Goal: Find specific page/section: Find specific page/section

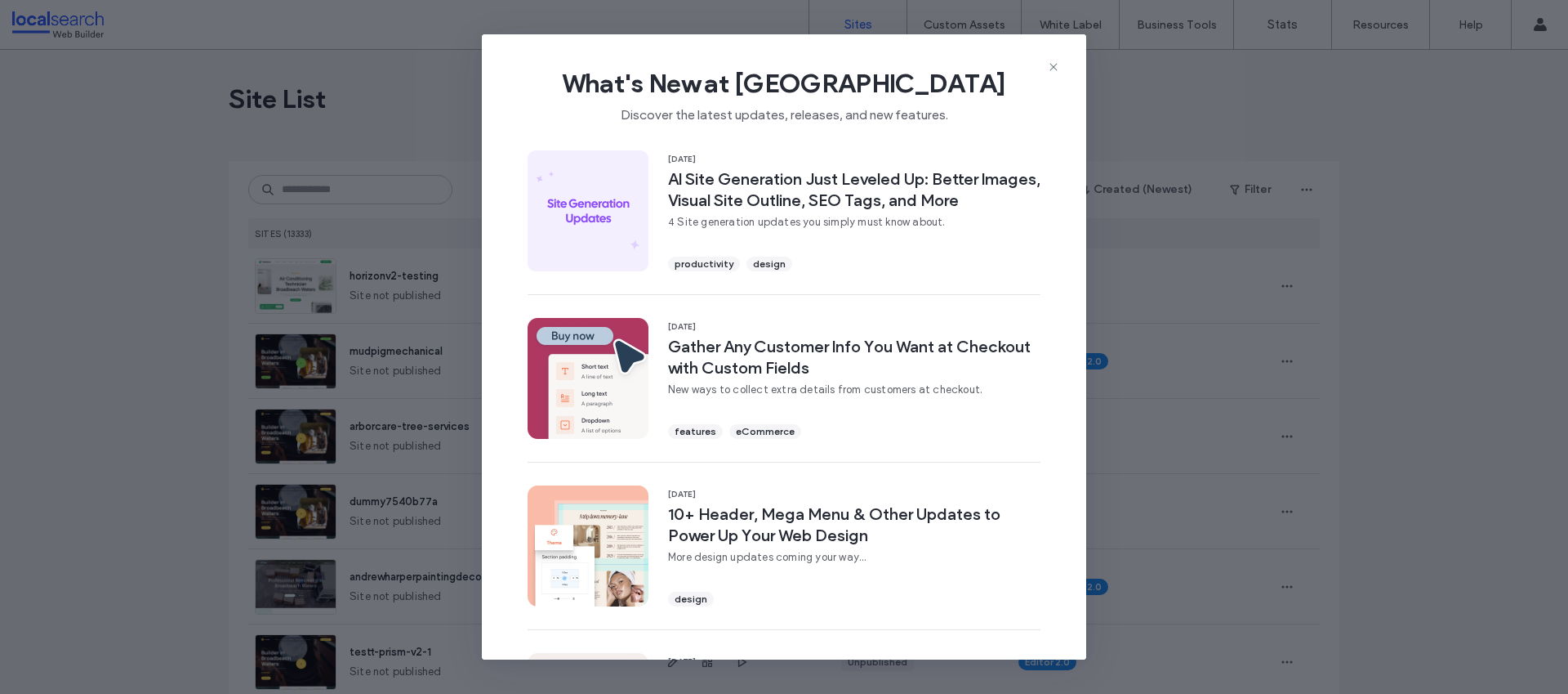
click at [1055, 75] on span "What's New at [GEOGRAPHIC_DATA]" at bounding box center [784, 84] width 552 height 32
drag, startPoint x: 1052, startPoint y: 66, endPoint x: 910, endPoint y: 73, distance: 142.2
click at [1050, 66] on icon at bounding box center [1054, 67] width 13 height 13
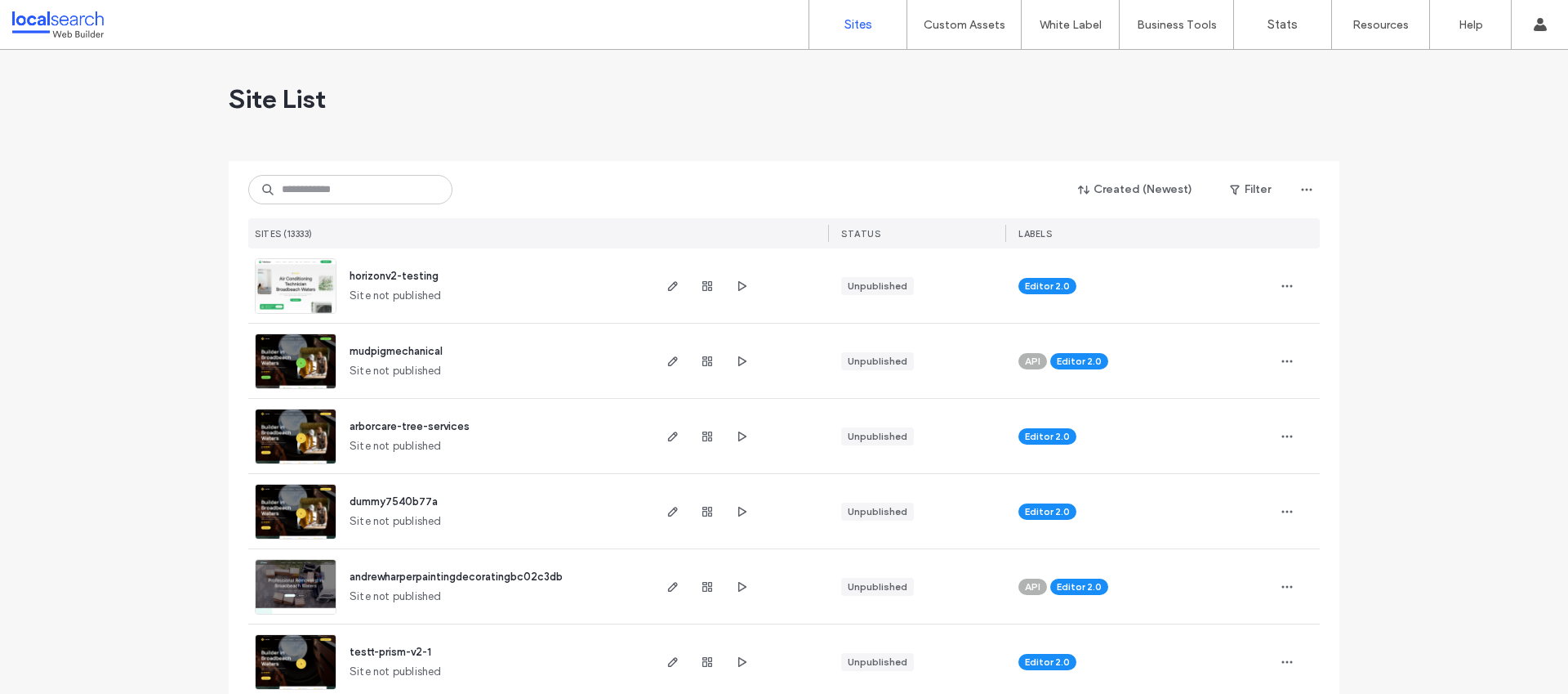
drag, startPoint x: 271, startPoint y: 209, endPoint x: 287, endPoint y: 197, distance: 20.0
click at [273, 207] on div "Created (Newest) Filter SITES (13333) STATUS LABELS" at bounding box center [784, 205] width 1072 height 87
click at [289, 193] on input at bounding box center [350, 189] width 204 height 29
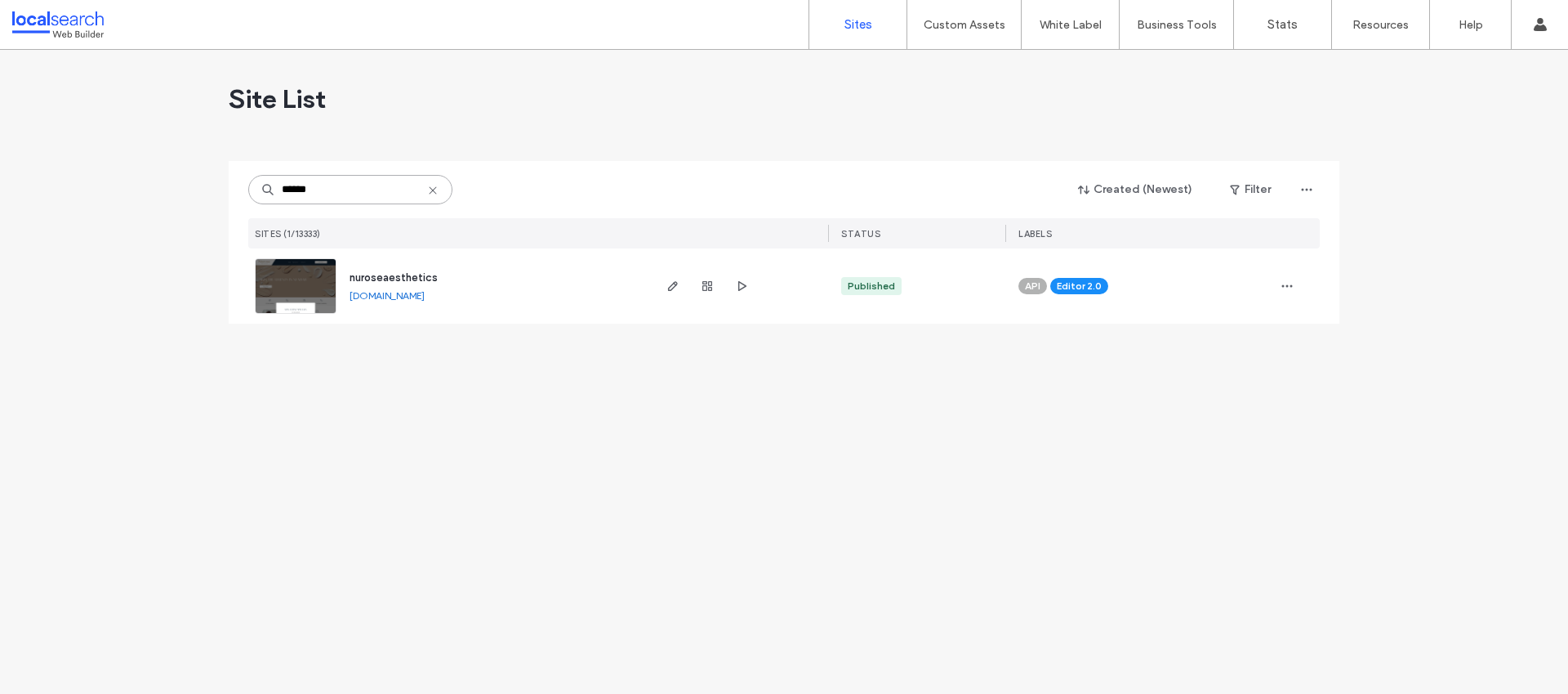
type input "******"
click at [418, 275] on span "nuroseaesthetics" at bounding box center [393, 277] width 88 height 12
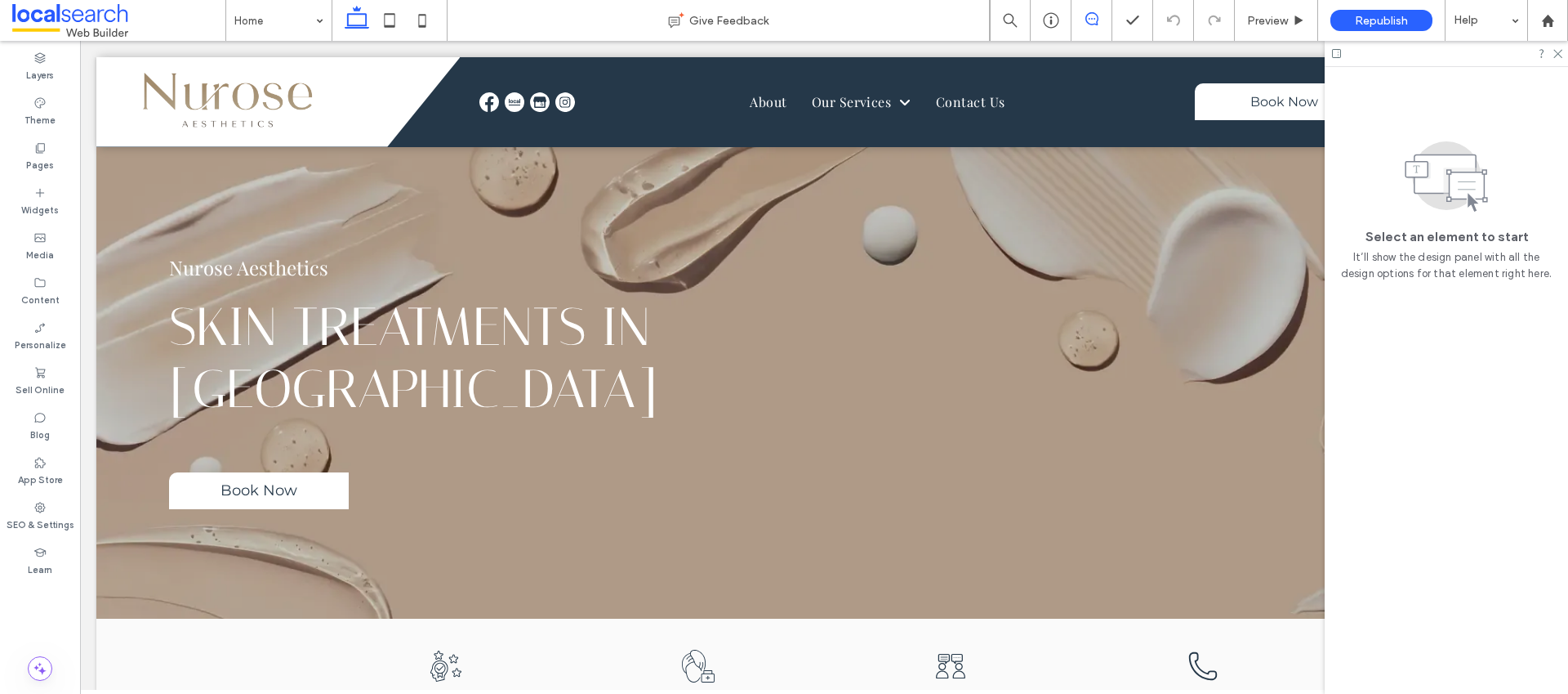
click at [1087, 21] on icon at bounding box center [1092, 19] width 13 height 13
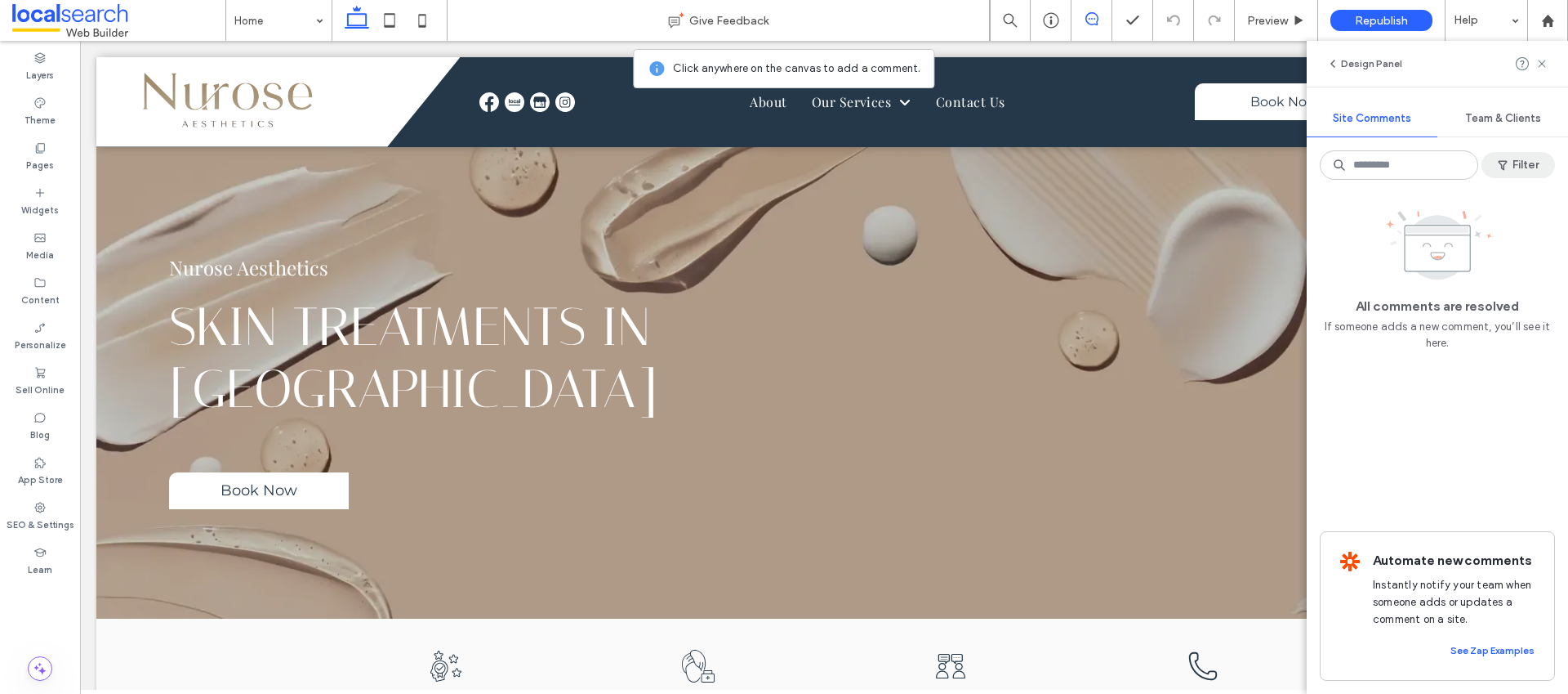
click at [1536, 158] on button "Filter" at bounding box center [1518, 165] width 73 height 27
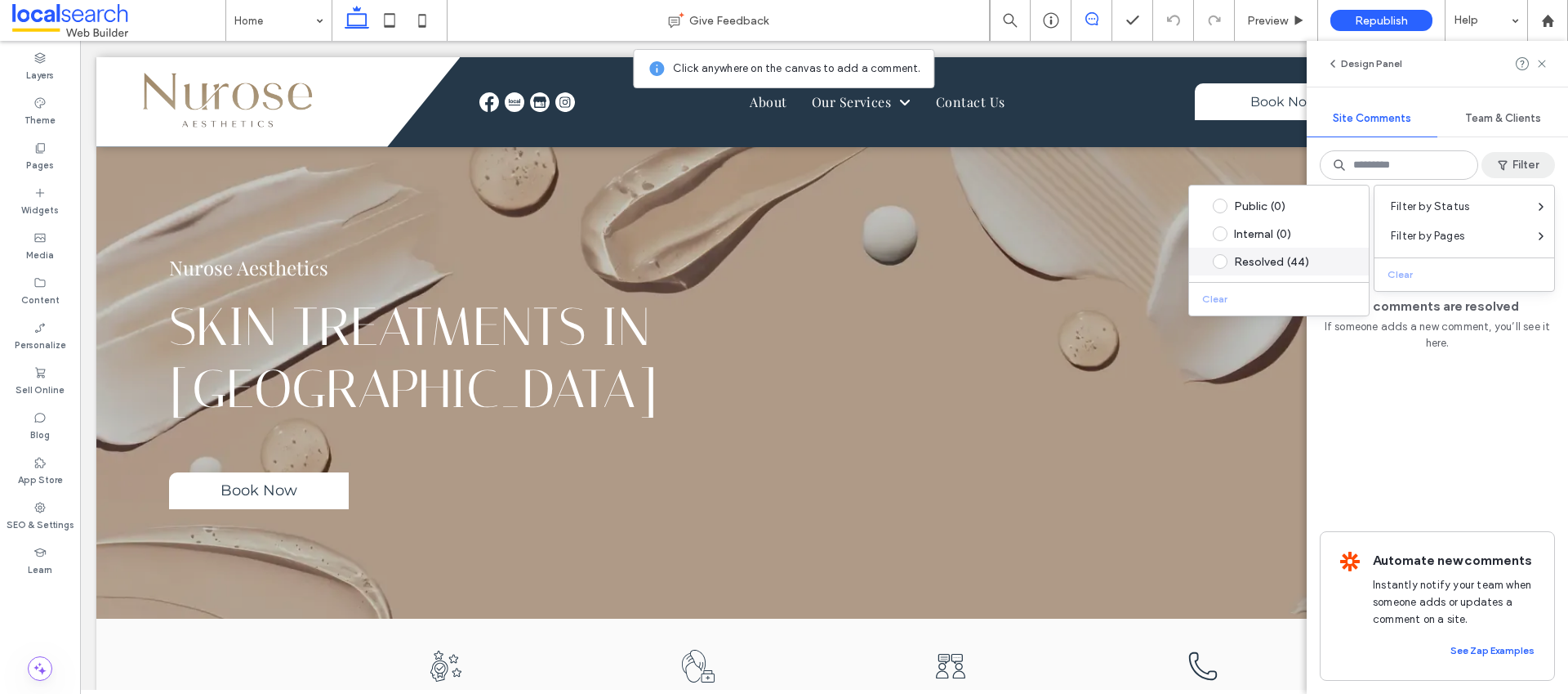
click at [1244, 267] on div "Resolved (44)" at bounding box center [1291, 262] width 115 height 14
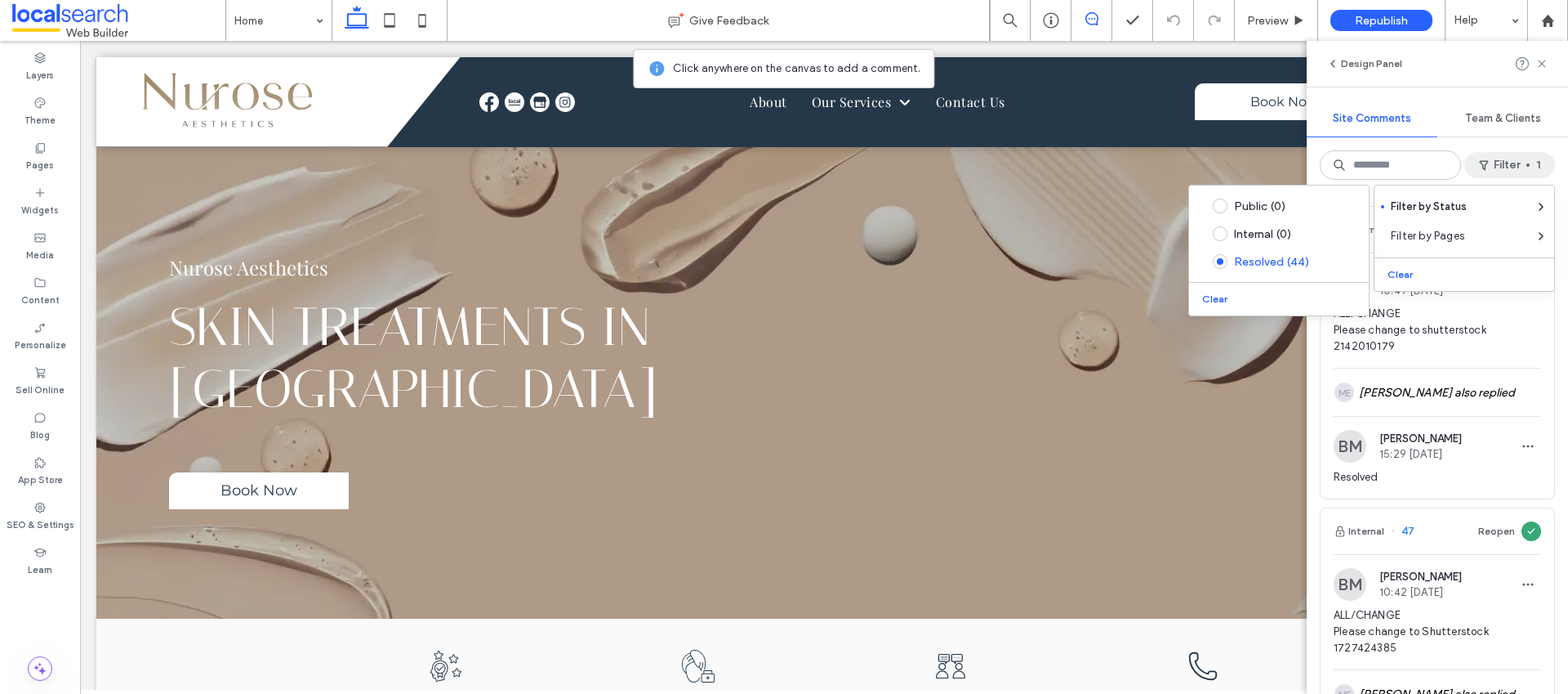
click at [1436, 76] on div "Design Panel" at bounding box center [1437, 64] width 261 height 46
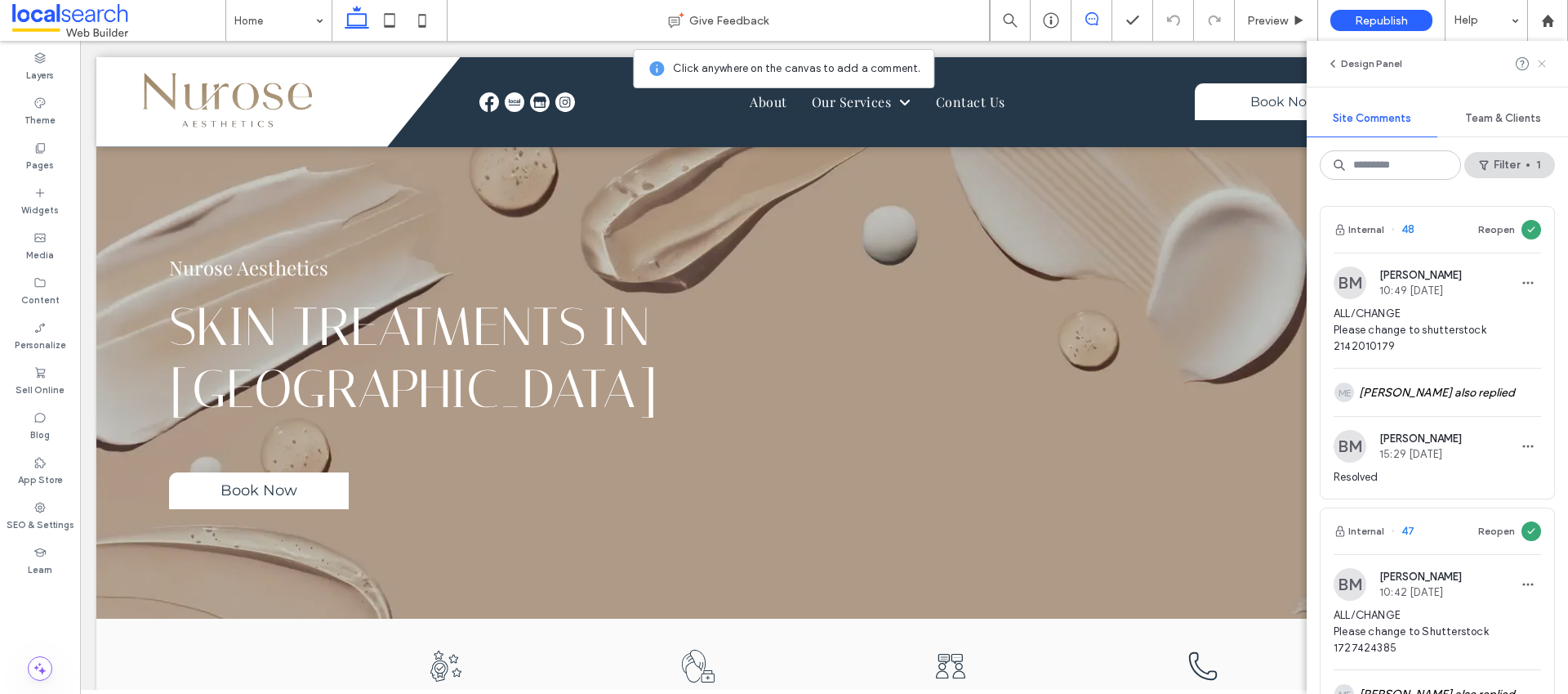
click at [1536, 59] on icon at bounding box center [1542, 64] width 13 height 13
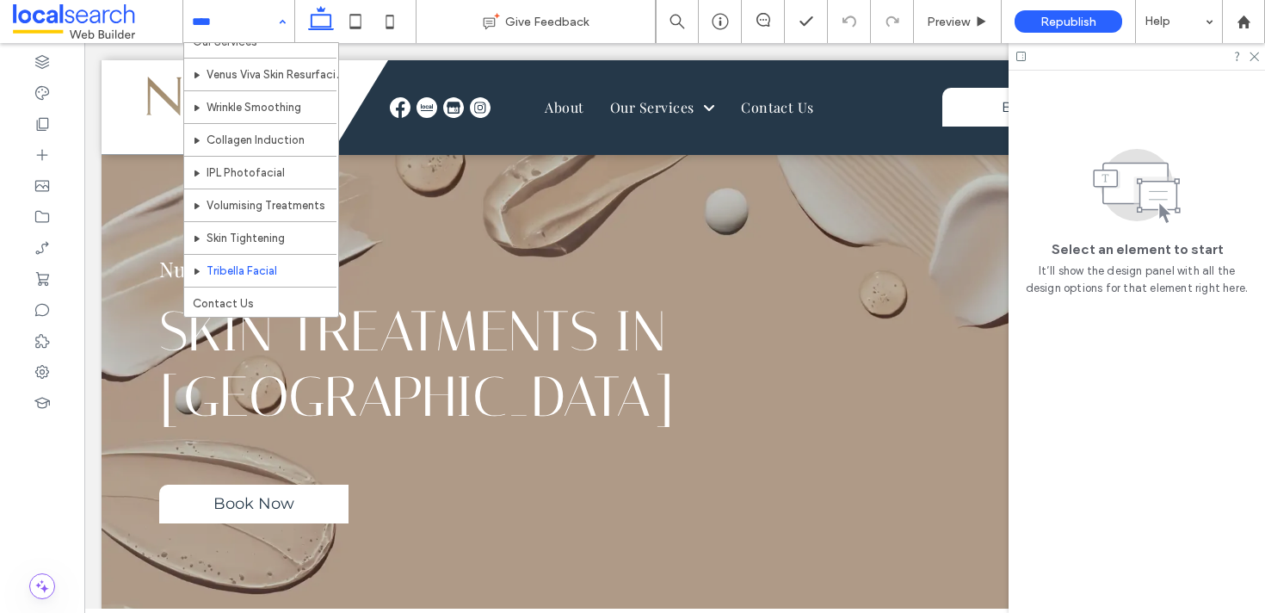
scroll to position [59, 0]
